Goal: Task Accomplishment & Management: Complete application form

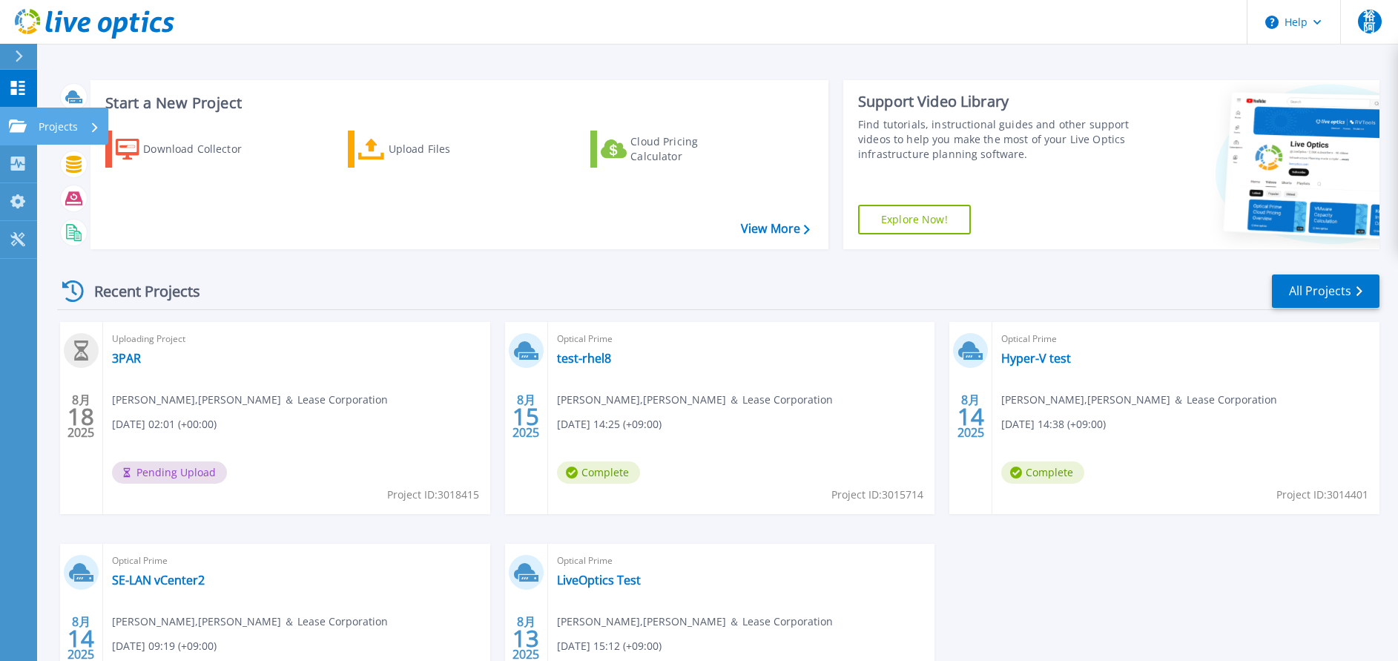
click at [63, 119] on p "Projects" at bounding box center [58, 127] width 39 height 39
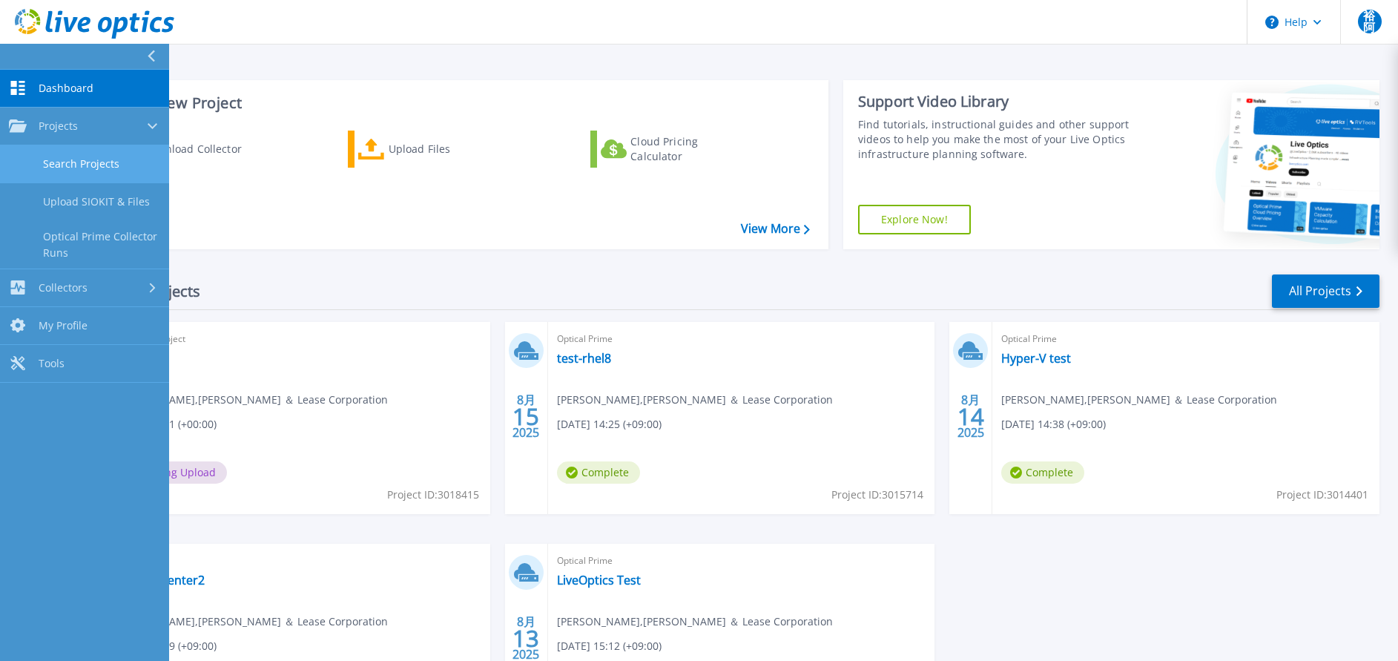
click at [72, 174] on link "Search Projects" at bounding box center [84, 164] width 169 height 38
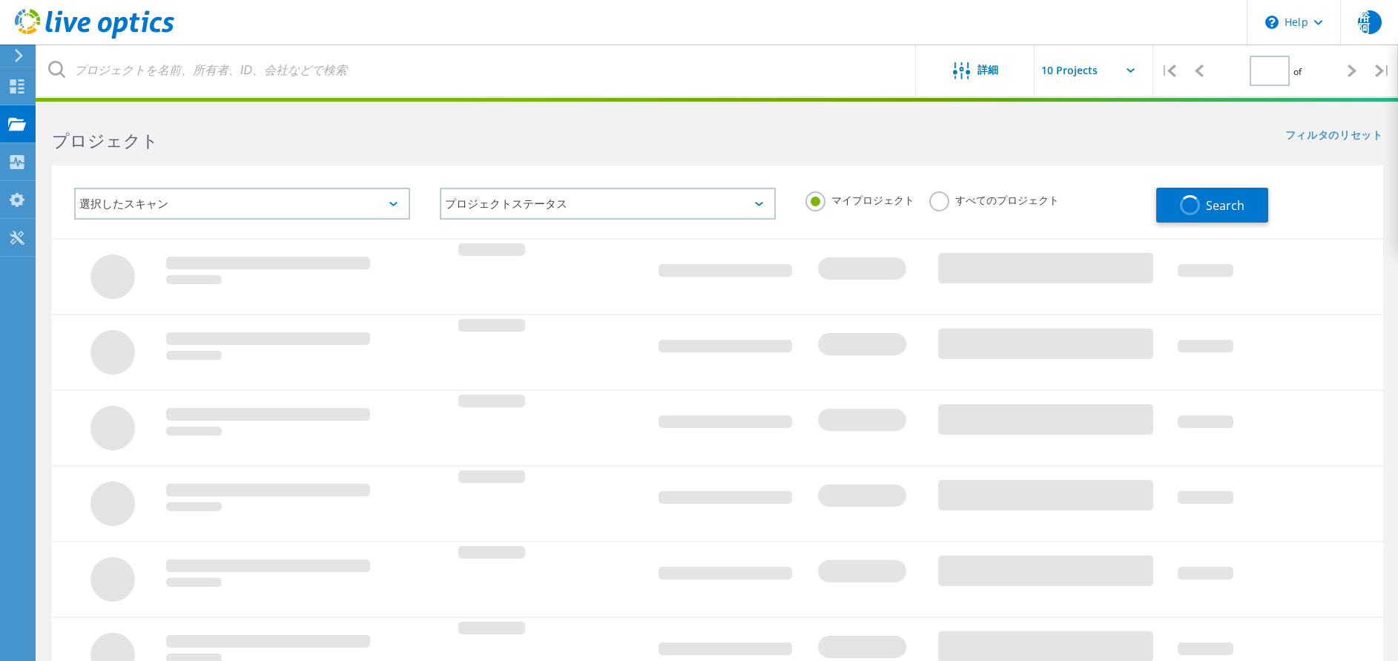
type input "1"
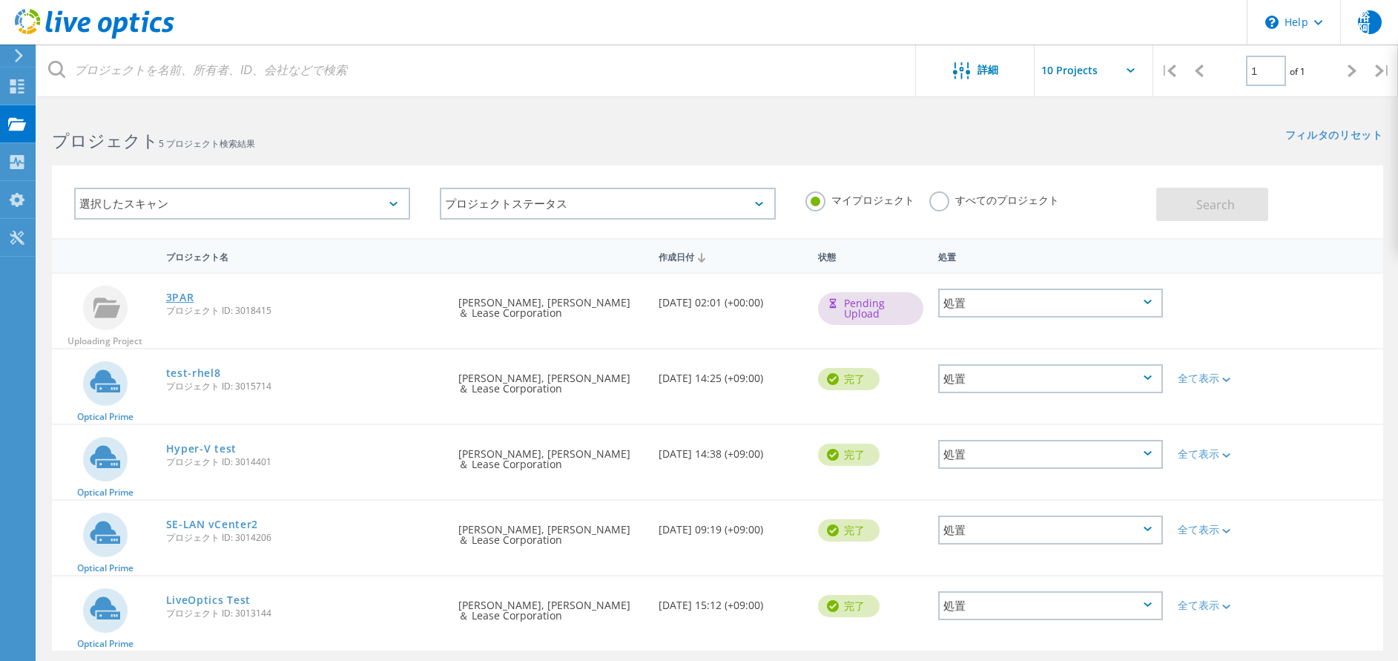
click at [181, 297] on link "3PAR" at bounding box center [180, 297] width 28 height 10
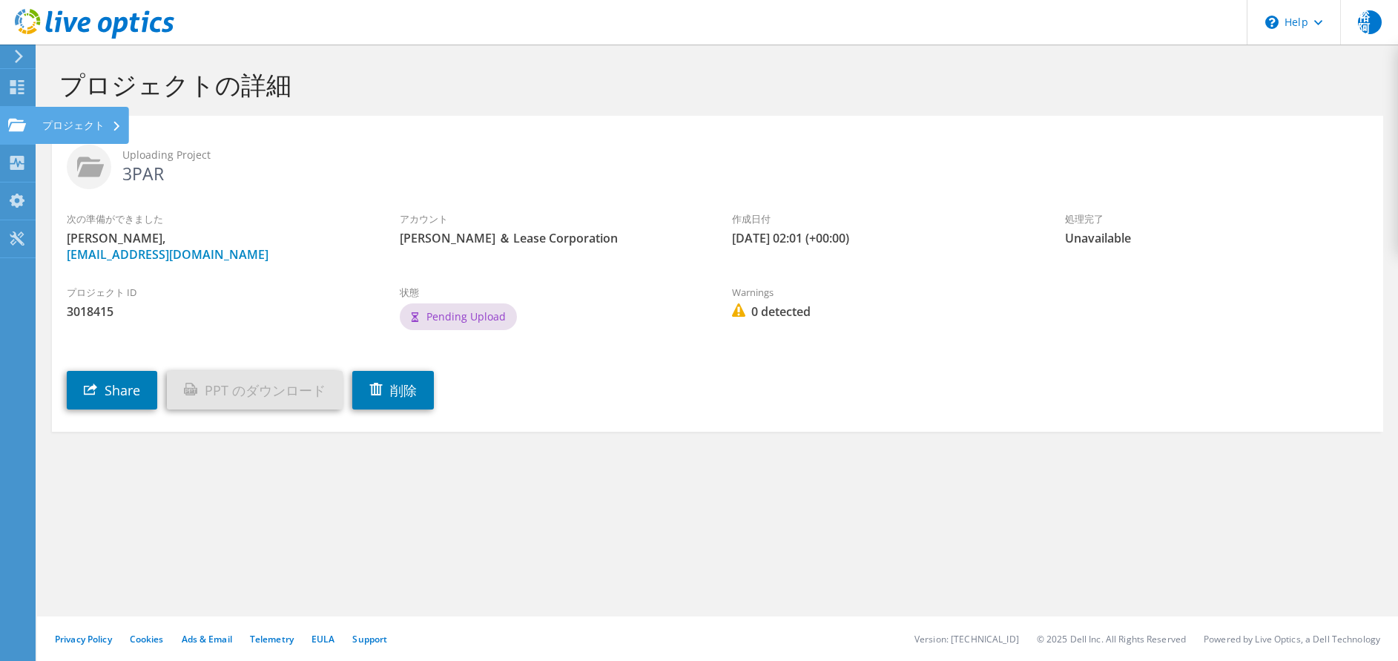
click at [113, 126] on icon at bounding box center [116, 127] width 6 height 10
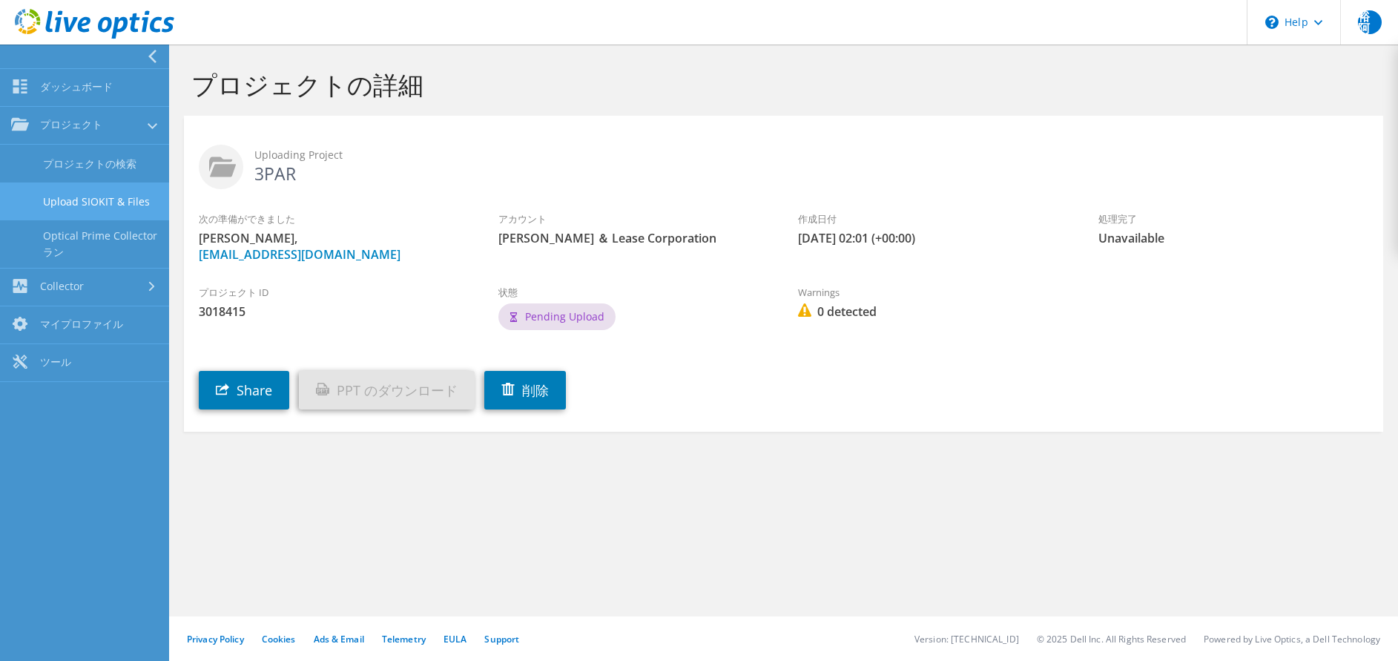
click at [99, 211] on link "Upload SIOKIT & Files" at bounding box center [84, 201] width 169 height 38
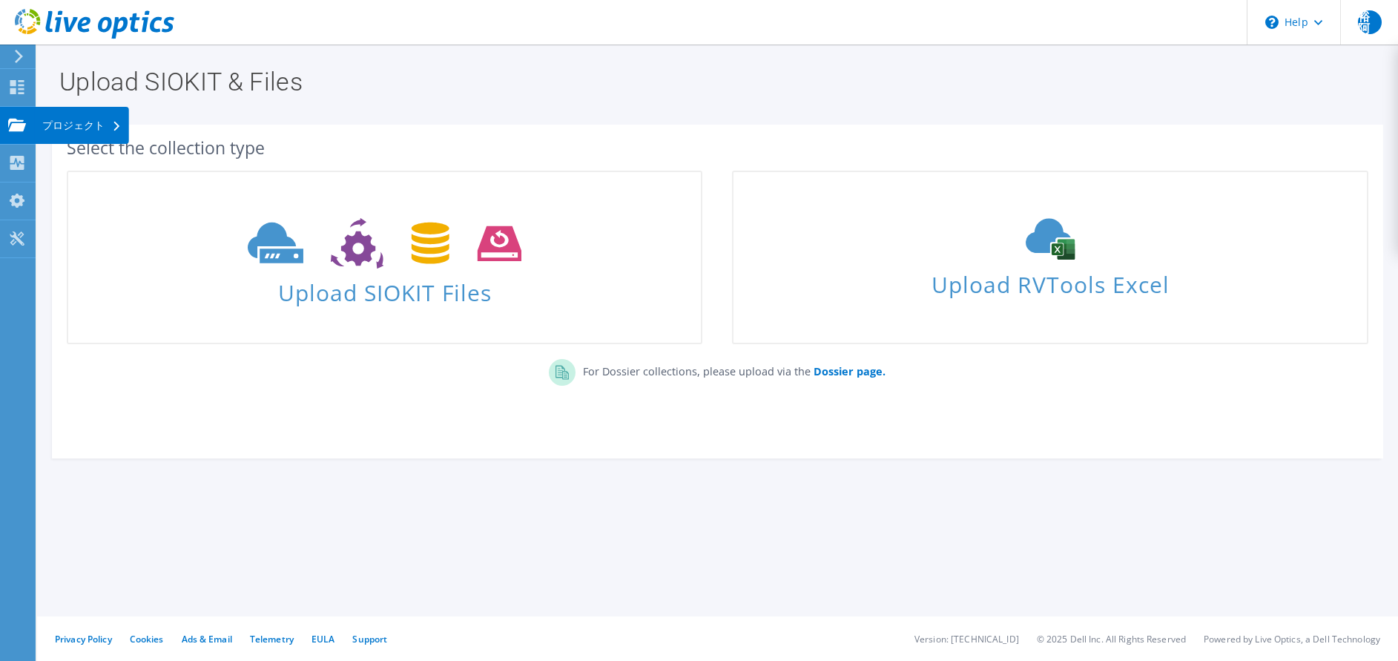
click at [88, 130] on div "プロジェクト" at bounding box center [82, 125] width 94 height 37
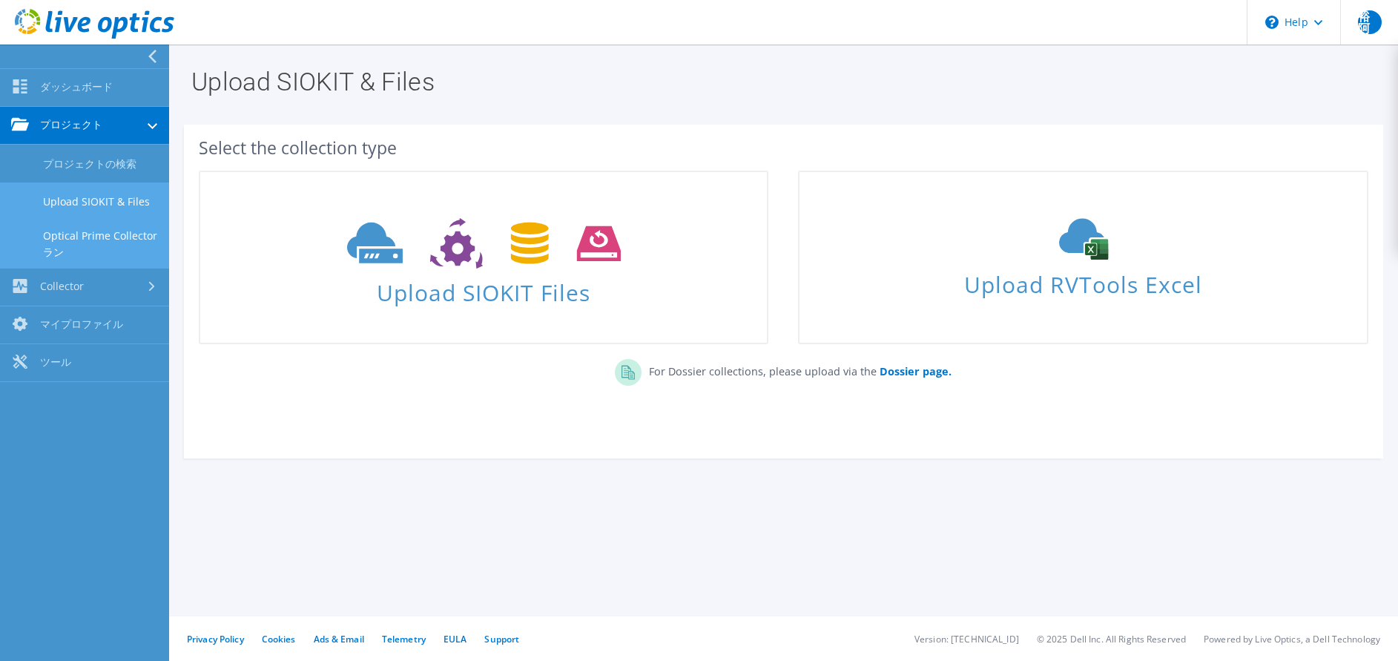
click at [87, 257] on link "Optical Prime Collector ラン" at bounding box center [84, 243] width 169 height 47
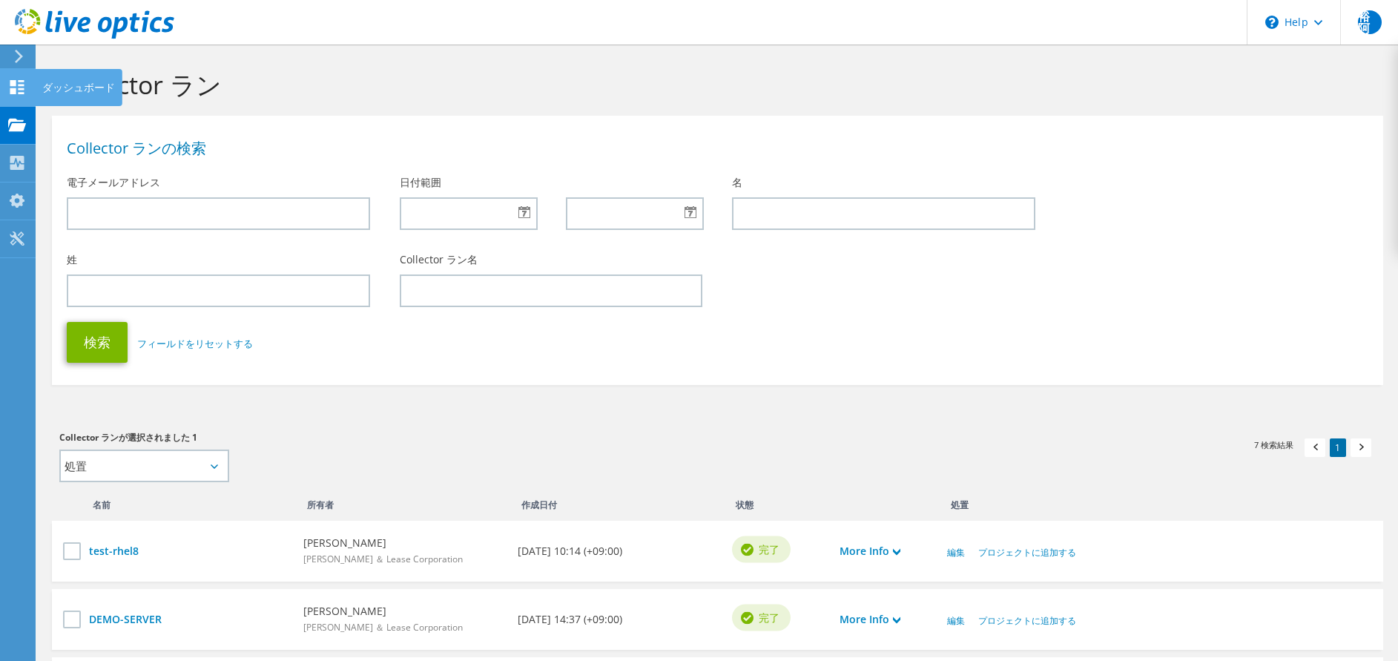
click at [72, 79] on div "ダッシュボード" at bounding box center [79, 87] width 88 height 37
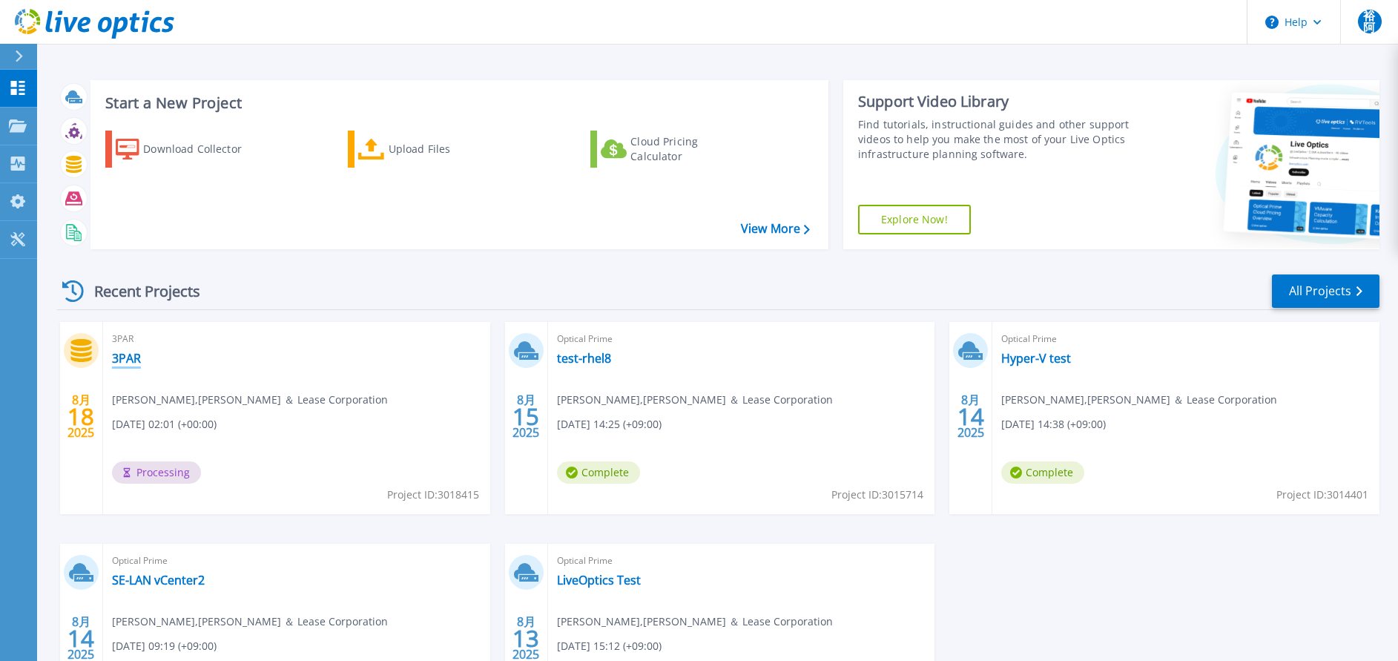
click at [126, 365] on link "3PAR" at bounding box center [126, 358] width 29 height 15
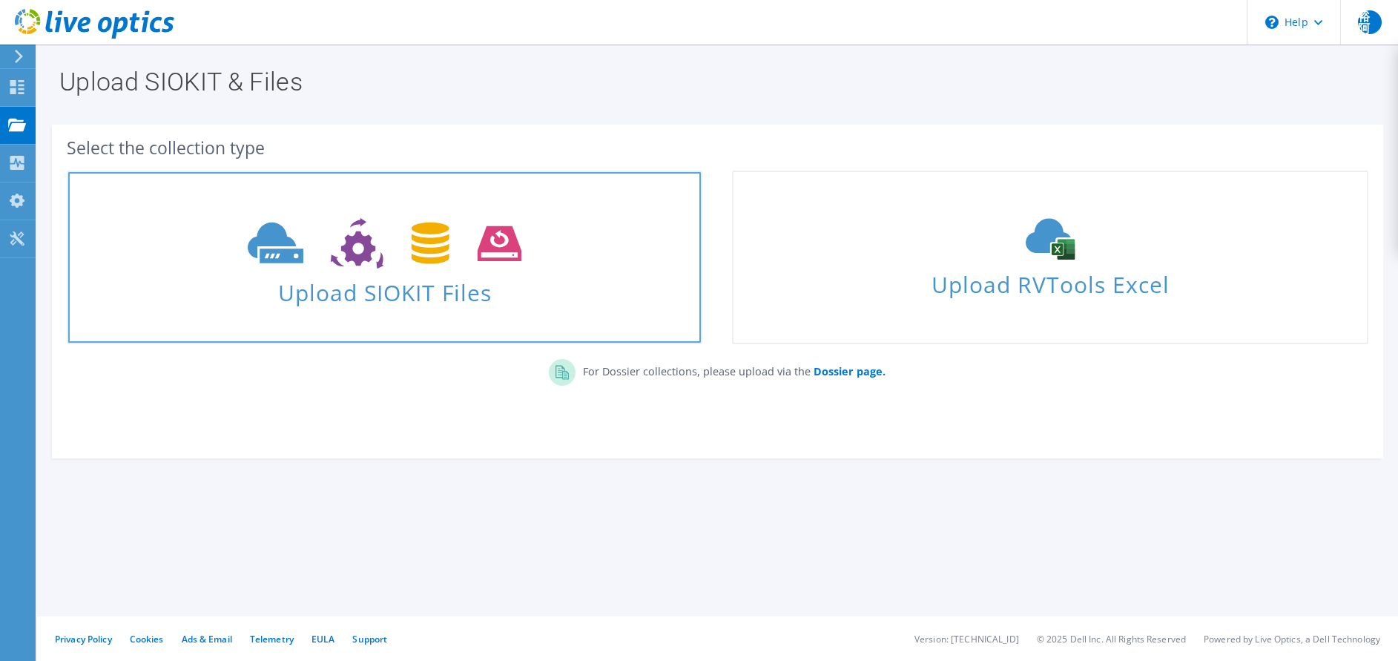
click at [586, 257] on span at bounding box center [384, 242] width 633 height 62
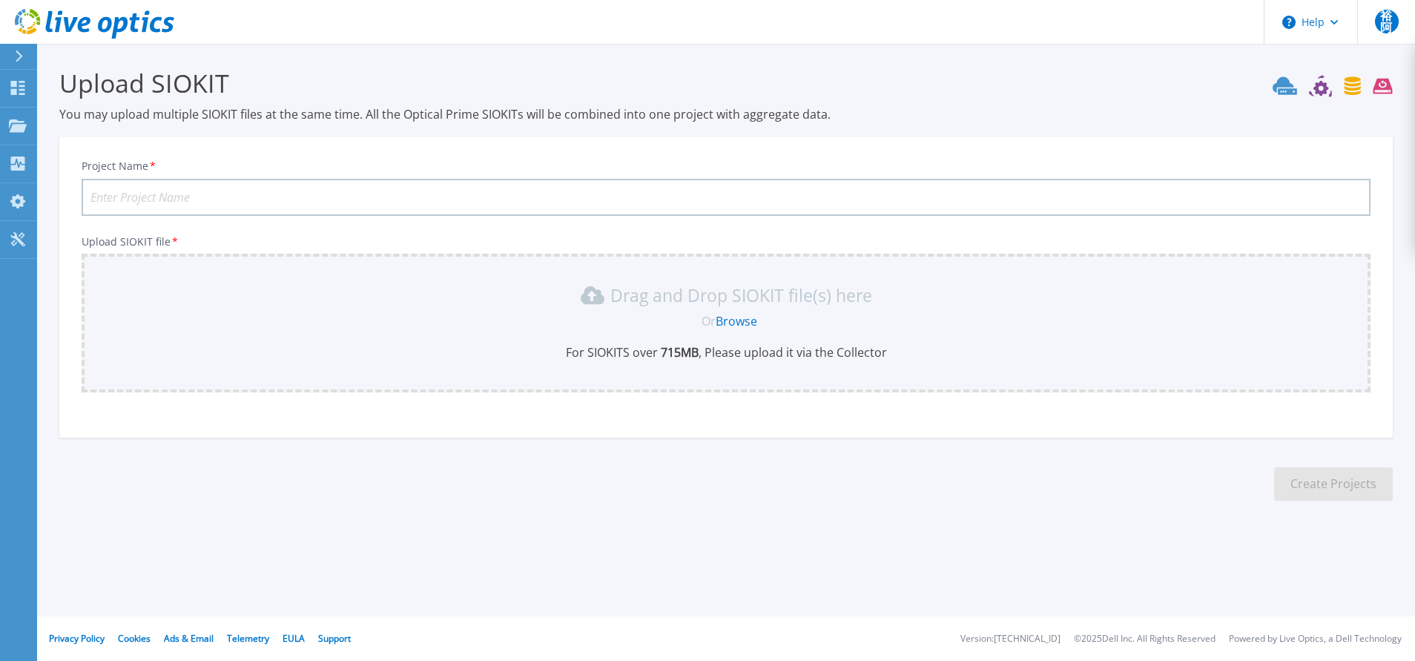
click at [390, 202] on input "Project Name *" at bounding box center [726, 197] width 1289 height 37
type input "3PAR-test"
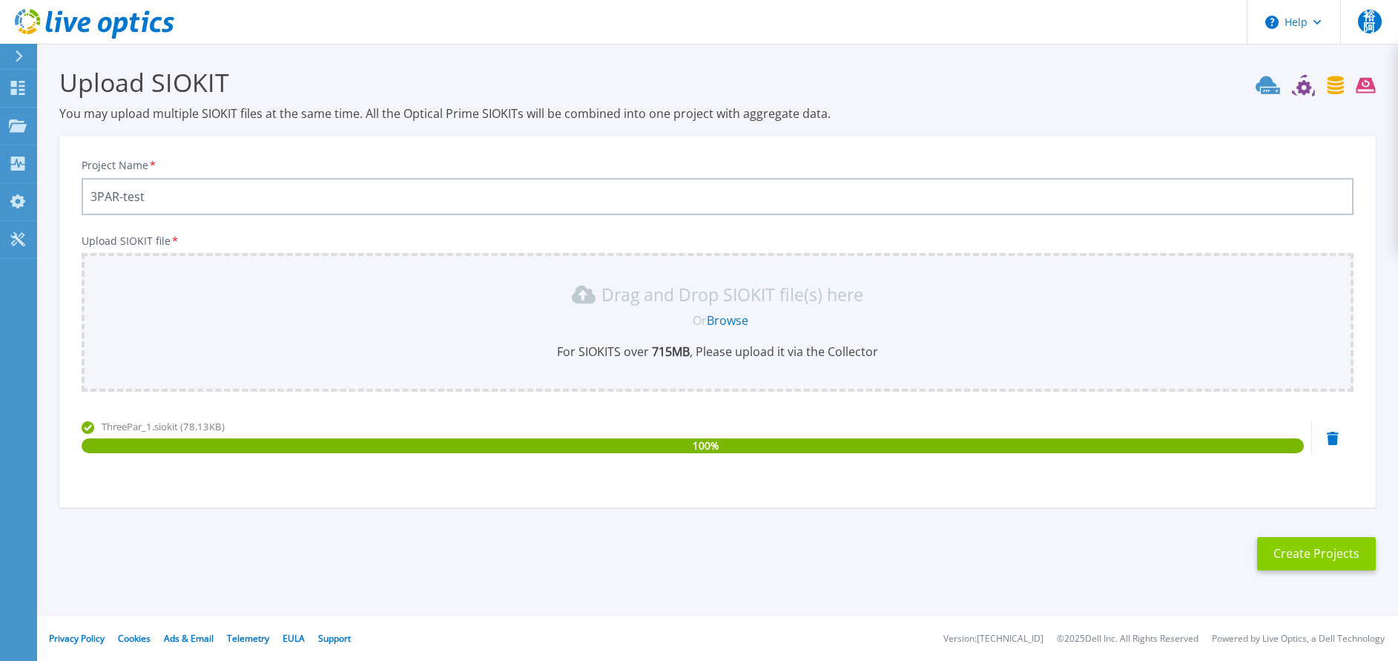
click at [1300, 557] on button "Create Projects" at bounding box center [1316, 553] width 119 height 33
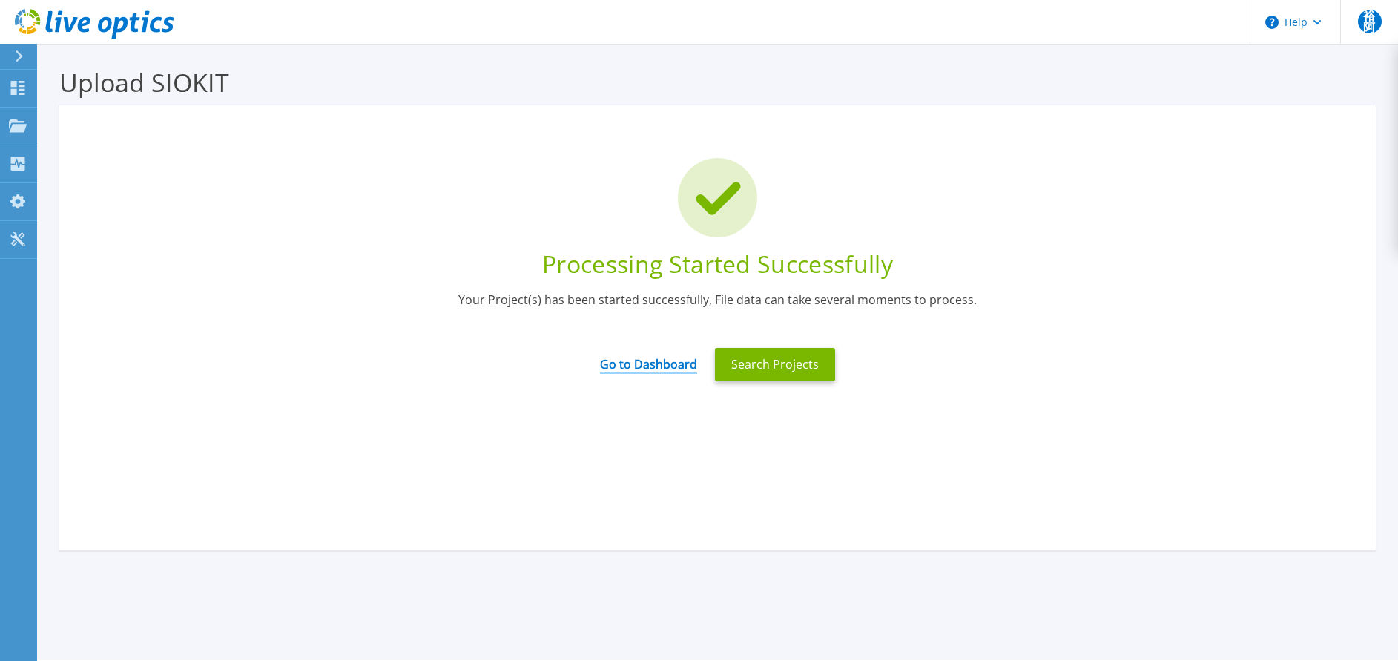
click at [665, 366] on link "Go to Dashboard" at bounding box center [648, 359] width 97 height 29
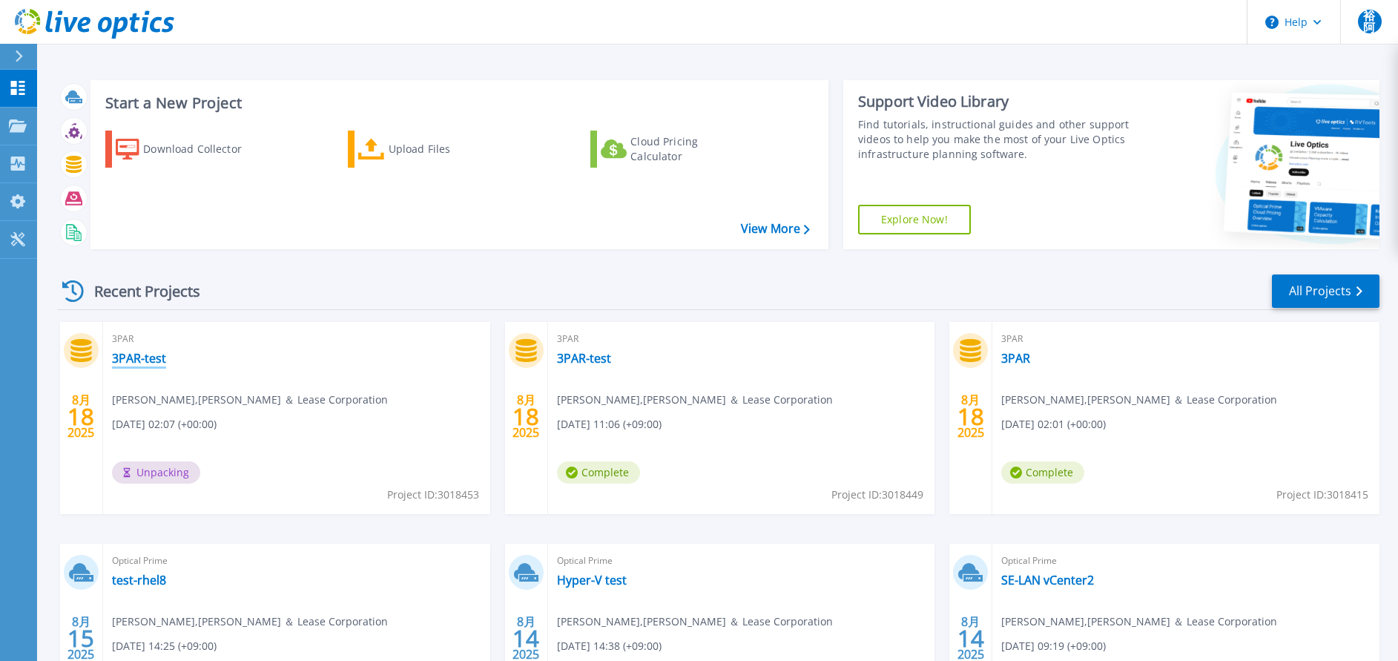
click at [154, 362] on link "3PAR-test" at bounding box center [139, 358] width 54 height 15
click at [592, 357] on link "3PAR-test" at bounding box center [584, 358] width 54 height 15
click at [1018, 361] on link "3PAR" at bounding box center [1015, 358] width 29 height 15
click at [1020, 358] on link "3PAR" at bounding box center [1015, 358] width 29 height 15
